Goal: Task Accomplishment & Management: Use online tool/utility

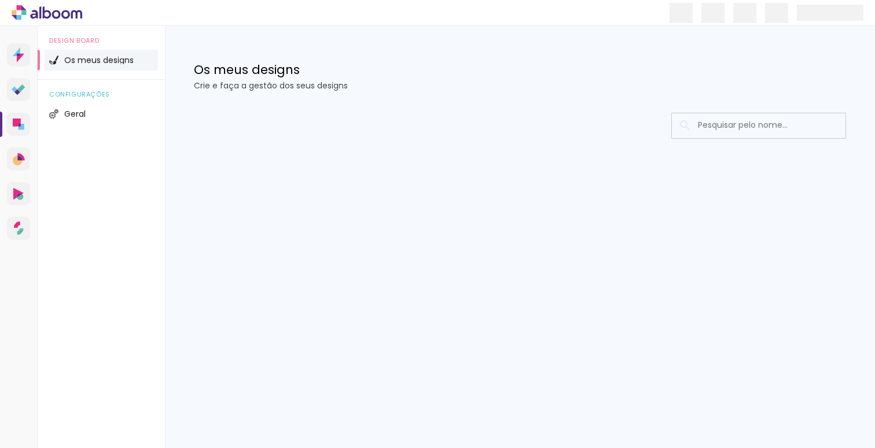
type input "Todas as fotos"
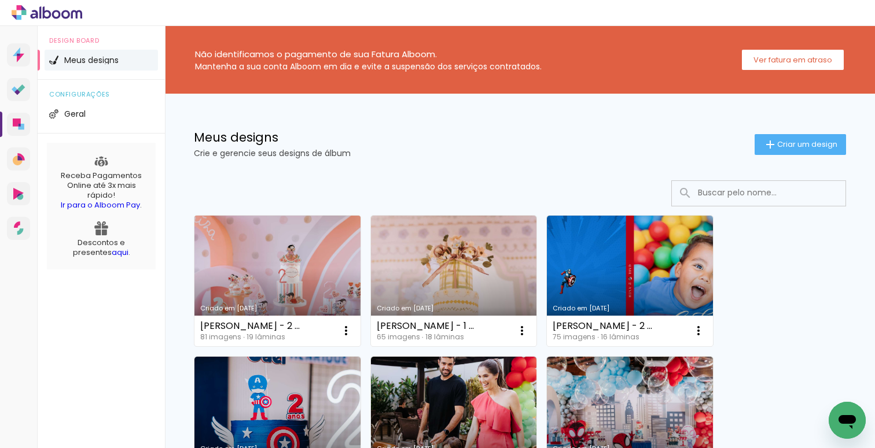
click at [311, 277] on link "Criado em [DATE]" at bounding box center [277, 281] width 166 height 131
